Goal: Task Accomplishment & Management: Manage account settings

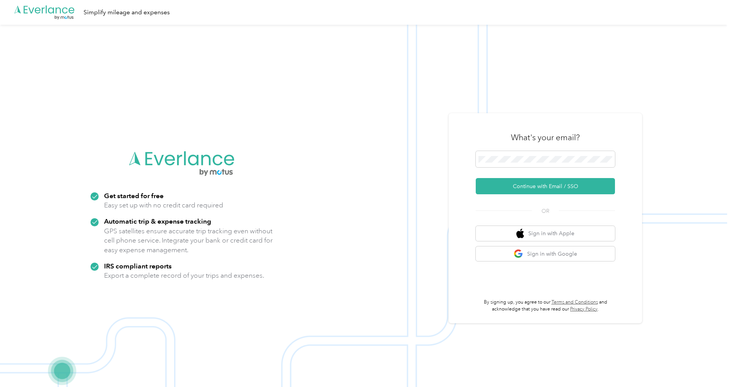
click at [520, 174] on form "Continue with Email / SSO" at bounding box center [545, 172] width 139 height 43
click at [520, 177] on form "Continue with Email / SSO" at bounding box center [545, 172] width 139 height 43
click at [520, 184] on button "Continue with Email / SSO" at bounding box center [545, 186] width 139 height 16
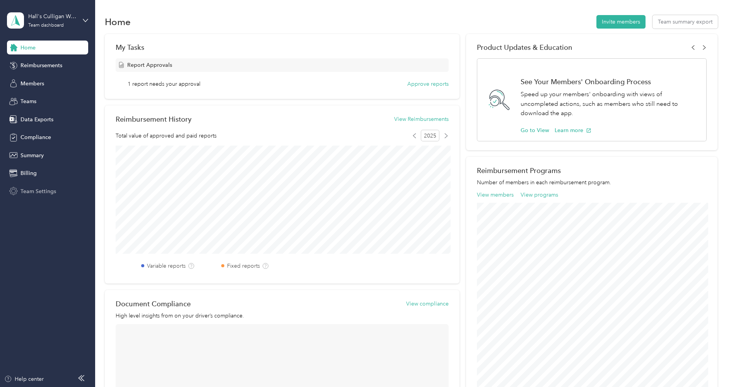
click at [33, 191] on span "Team Settings" at bounding box center [38, 191] width 36 height 8
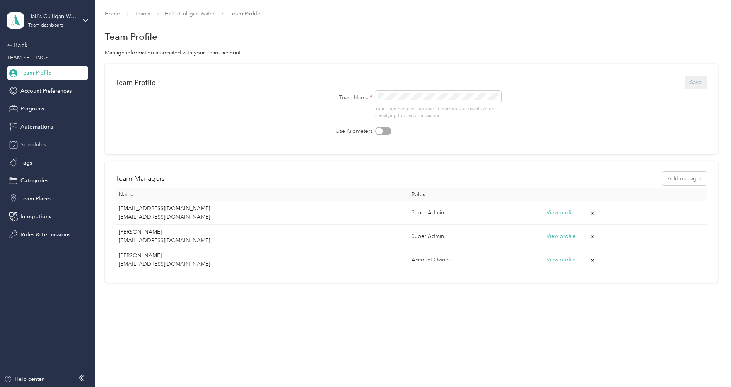
click at [35, 143] on span "Schedules" at bounding box center [33, 145] width 26 height 8
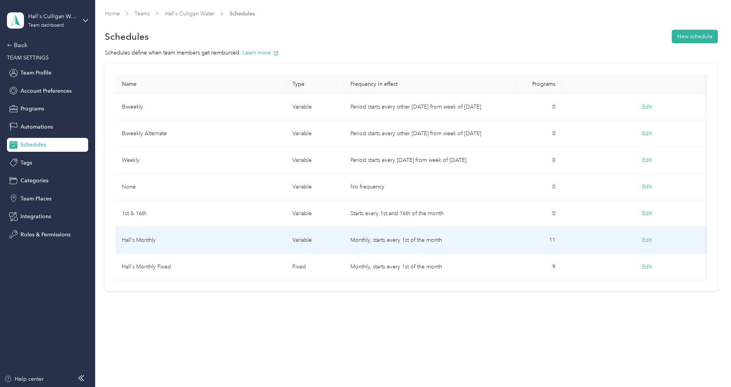
click at [250, 240] on td "Hall's Monthly" at bounding box center [201, 240] width 171 height 27
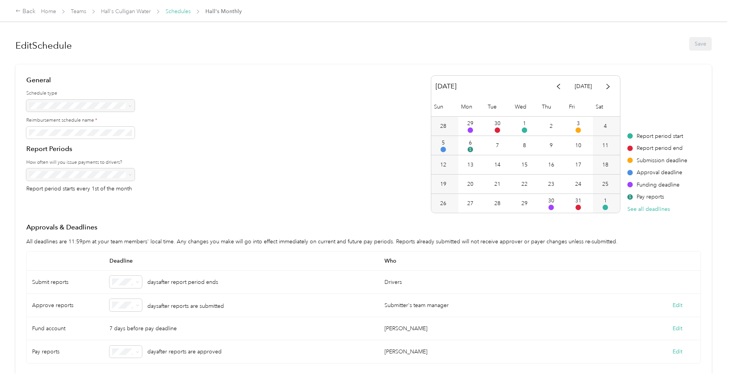
click at [175, 10] on link "Schedules" at bounding box center [177, 11] width 25 height 7
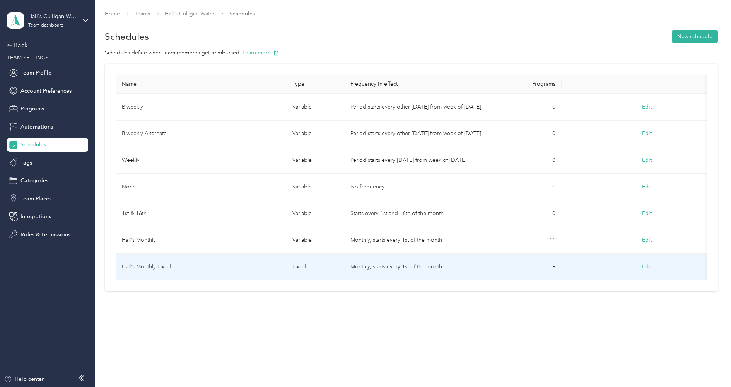
click at [206, 262] on td "Hall's Monthly Fixed" at bounding box center [201, 267] width 171 height 27
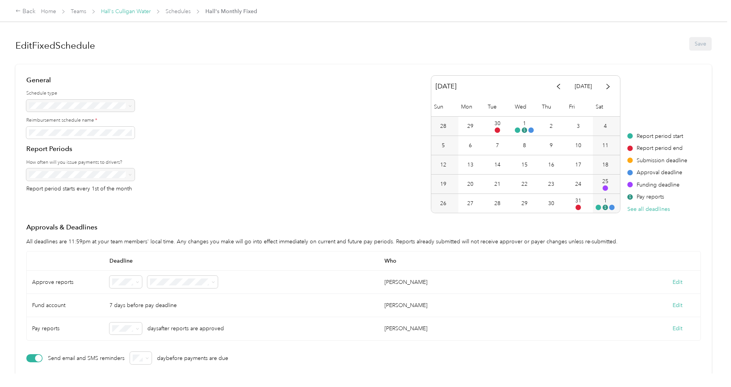
click at [126, 11] on link "Hall's Culligan Water" at bounding box center [126, 11] width 50 height 7
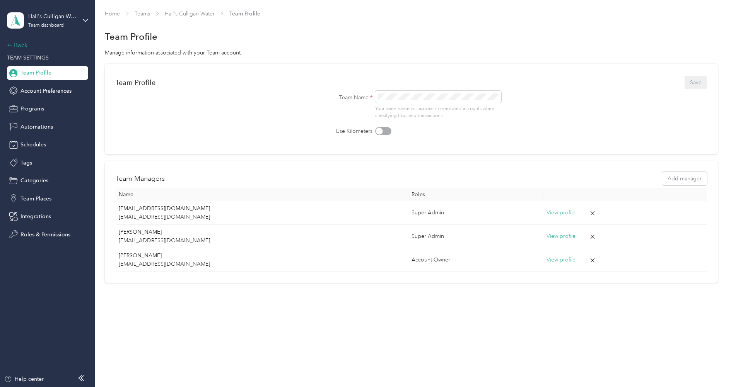
click at [32, 44] on div "Back" at bounding box center [45, 45] width 77 height 9
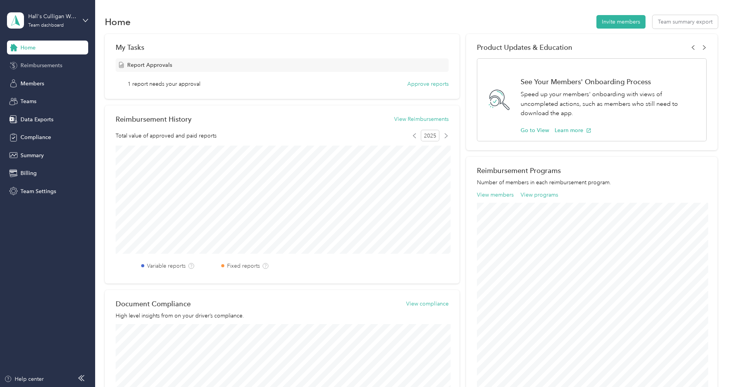
click at [36, 71] on div "Reimbursements" at bounding box center [47, 66] width 81 height 14
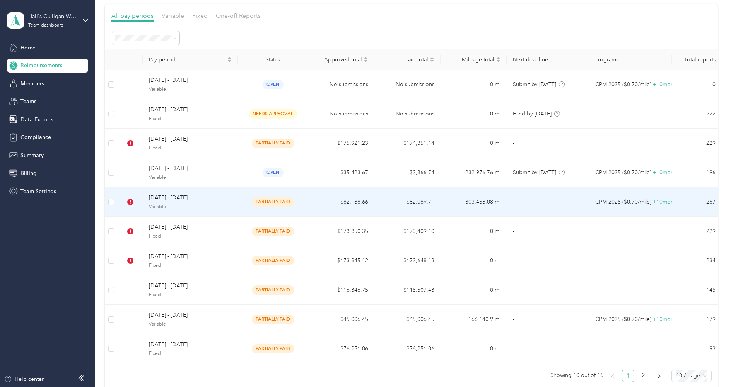
scroll to position [130, 0]
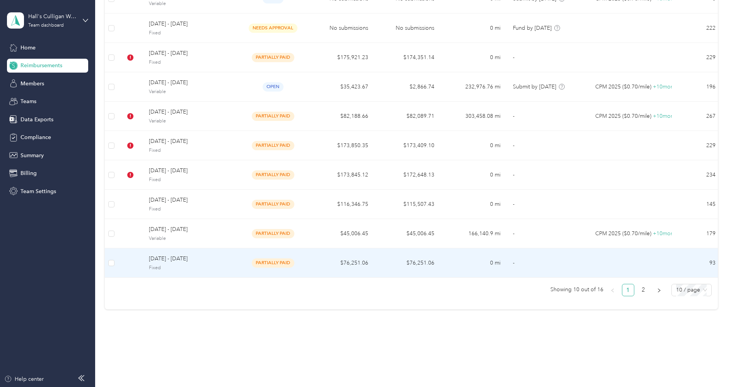
click at [179, 265] on span "Fixed" at bounding box center [190, 268] width 83 height 7
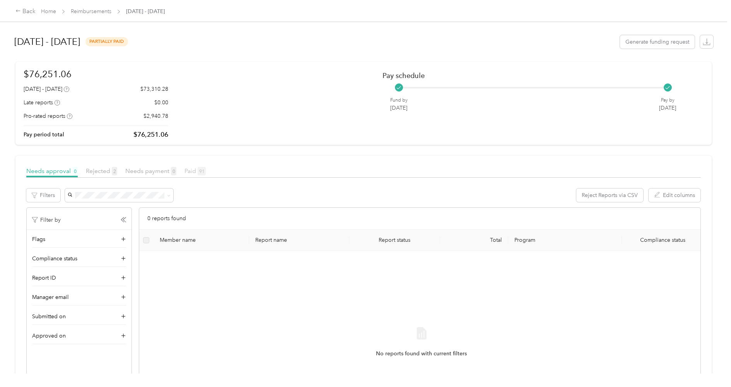
click at [193, 174] on span "Paid 91" at bounding box center [194, 170] width 21 height 7
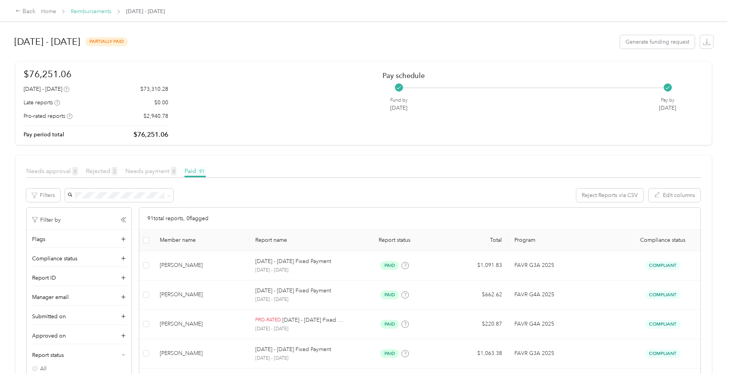
click at [76, 14] on link "Reimbursements" at bounding box center [91, 11] width 41 height 7
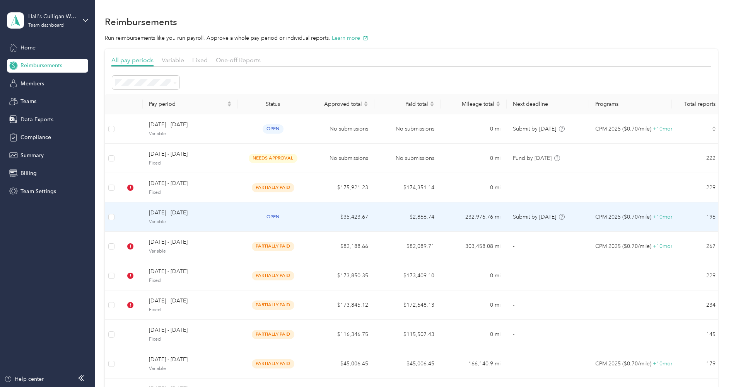
click at [164, 219] on span "Variable" at bounding box center [190, 222] width 83 height 7
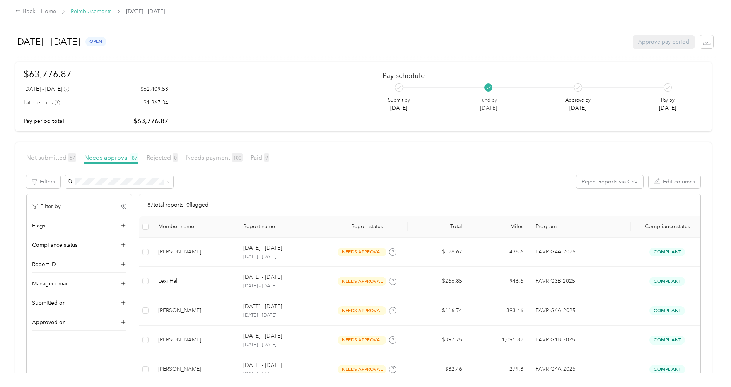
click at [99, 10] on link "Reimbursements" at bounding box center [91, 11] width 41 height 7
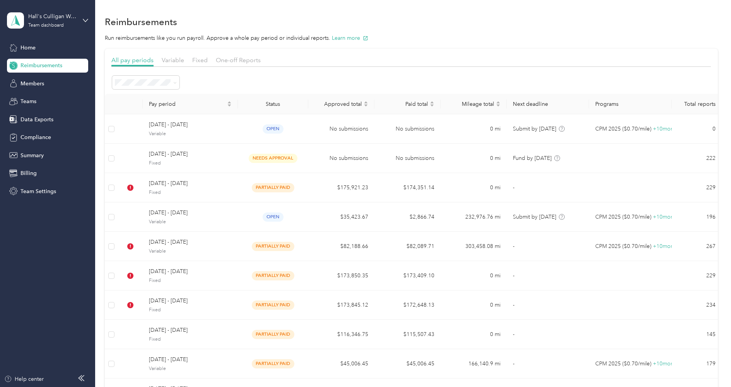
click at [49, 8] on div "Hall's Culligan Water Team dashboard" at bounding box center [47, 20] width 81 height 27
click at [38, 101] on div "Log out" at bounding box center [88, 99] width 152 height 14
